Goal: Find specific page/section: Find specific page/section

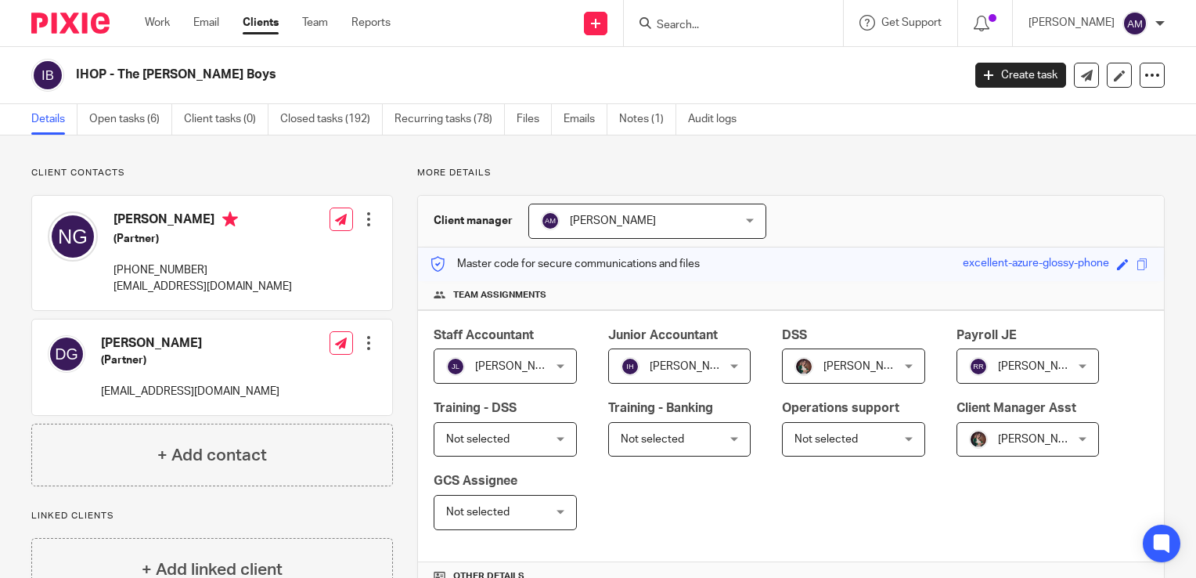
click at [704, 19] on input "Search" at bounding box center [725, 26] width 141 height 14
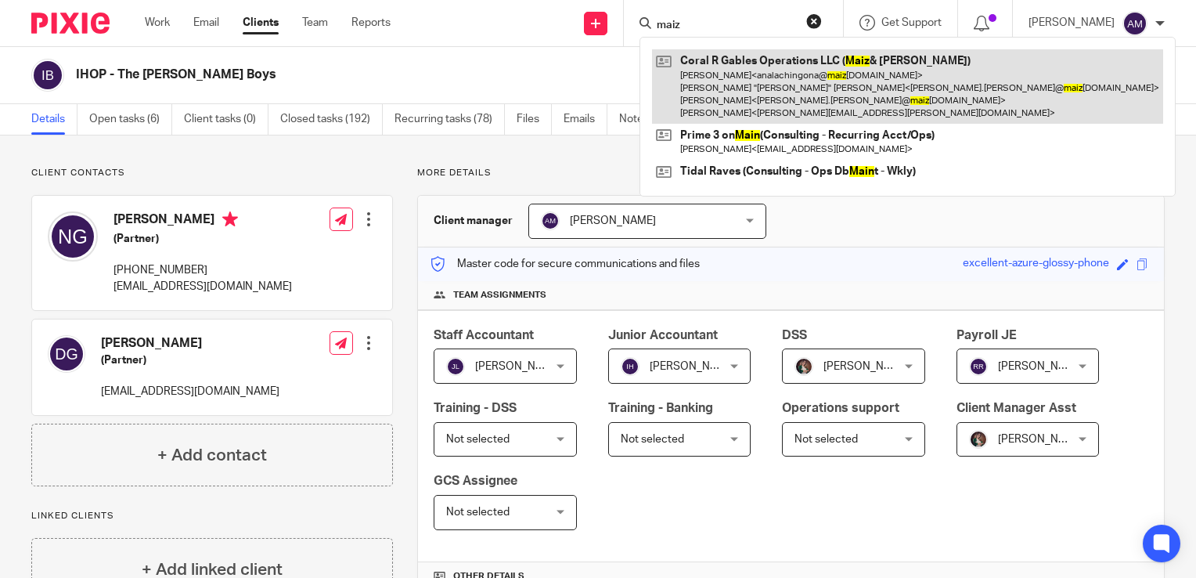
type input "maiz"
click at [768, 104] on link at bounding box center [907, 86] width 511 height 74
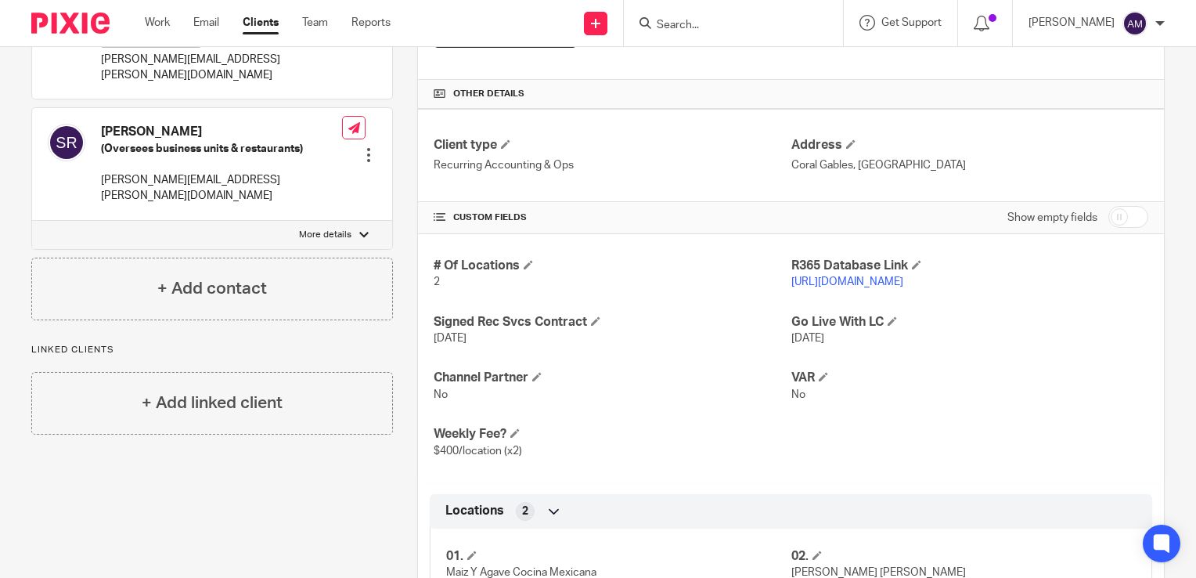
scroll to position [482, 0]
click at [845, 280] on link "https://maizyagave.restaurant365.com" at bounding box center [847, 281] width 112 height 11
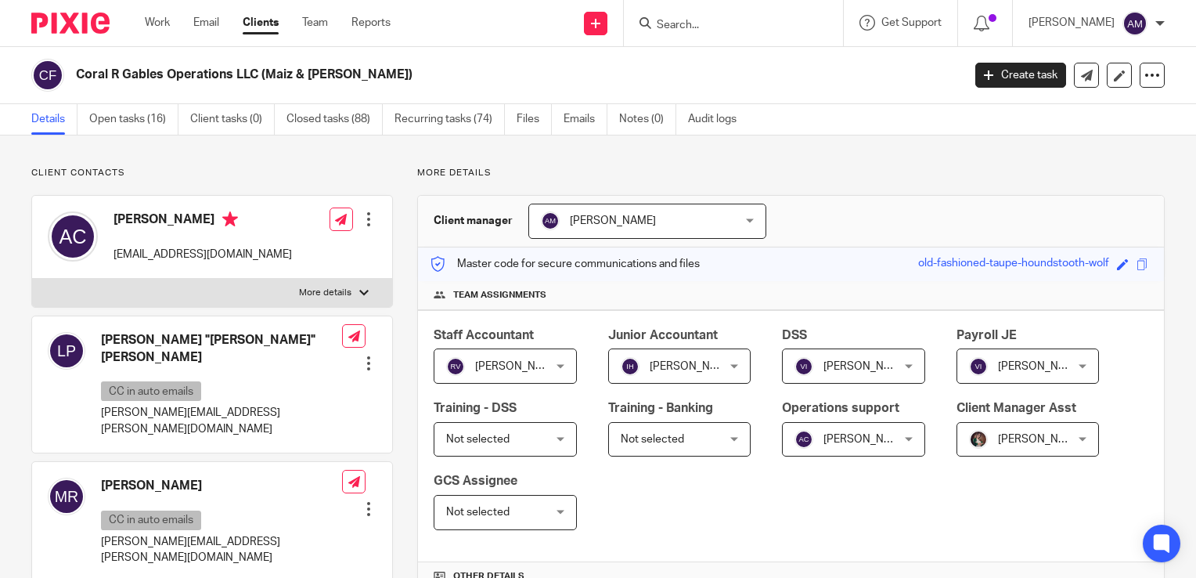
scroll to position [426, 0]
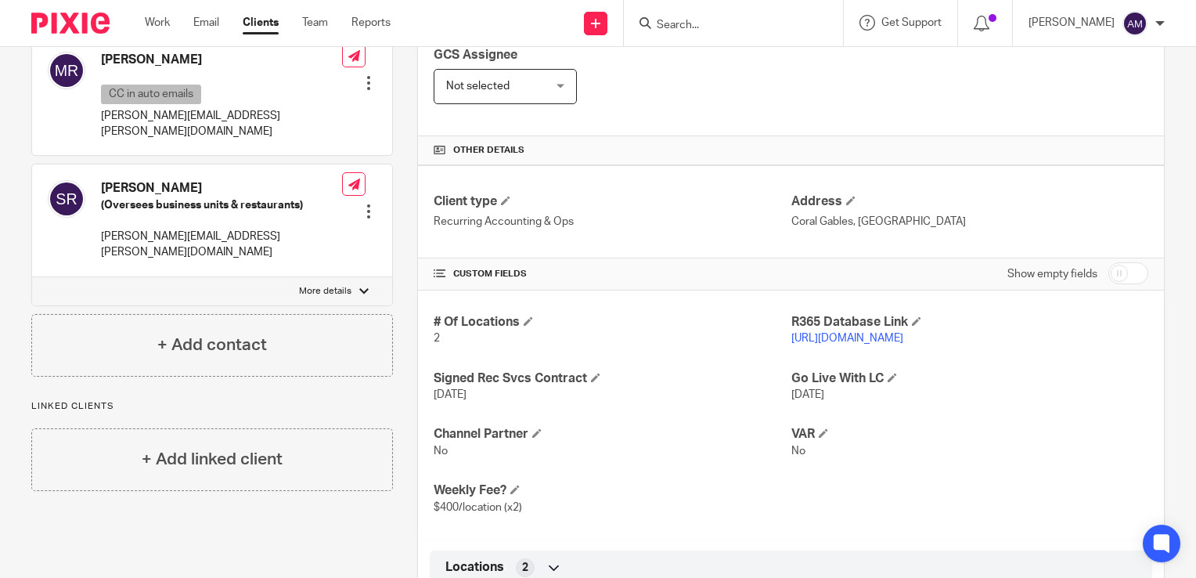
click at [889, 339] on link "https://maizyagave.restaurant365.com" at bounding box center [847, 338] width 112 height 11
